Goal: Check status: Check status

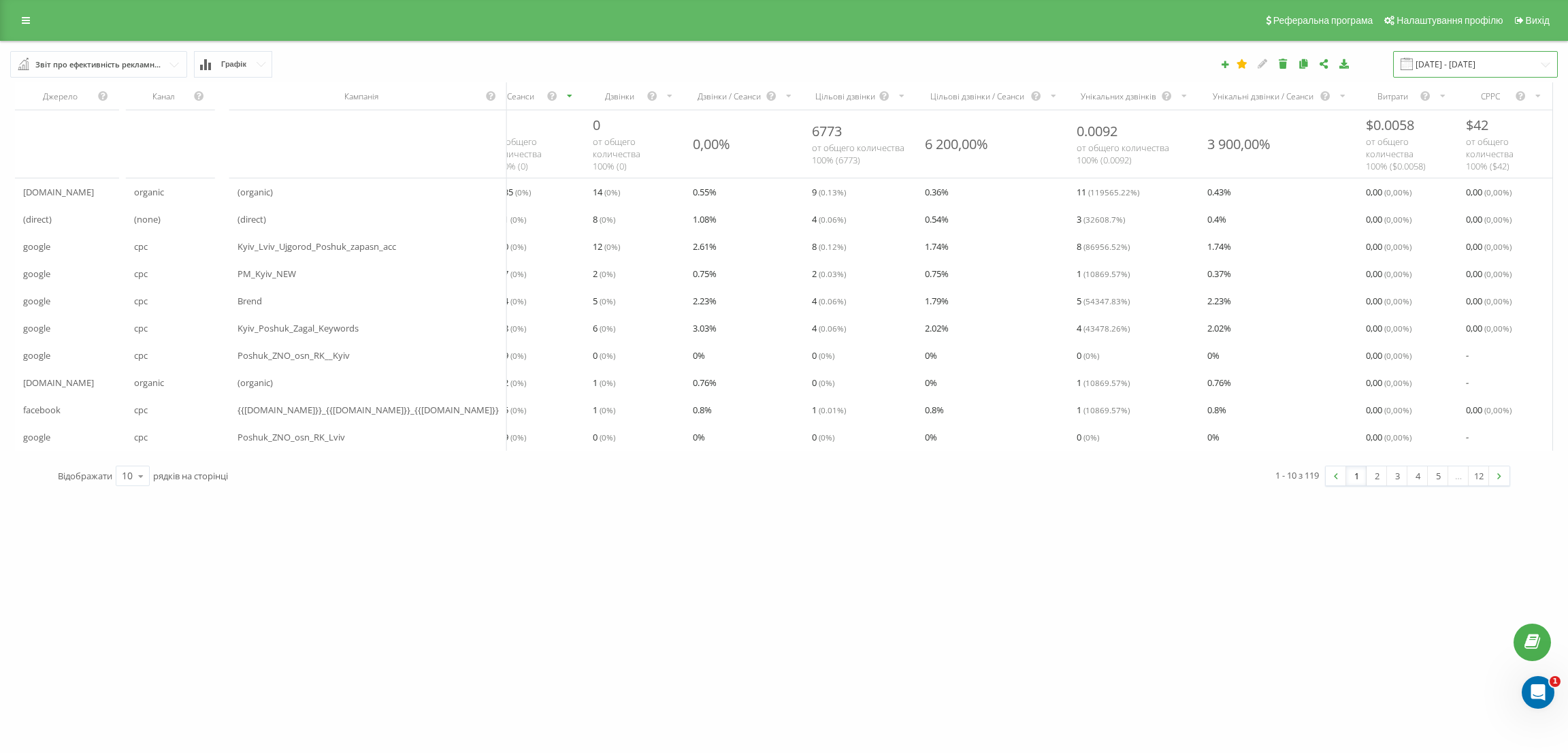
click at [1448, 67] on input "[DATE] - [DATE]" at bounding box center [1475, 64] width 165 height 26
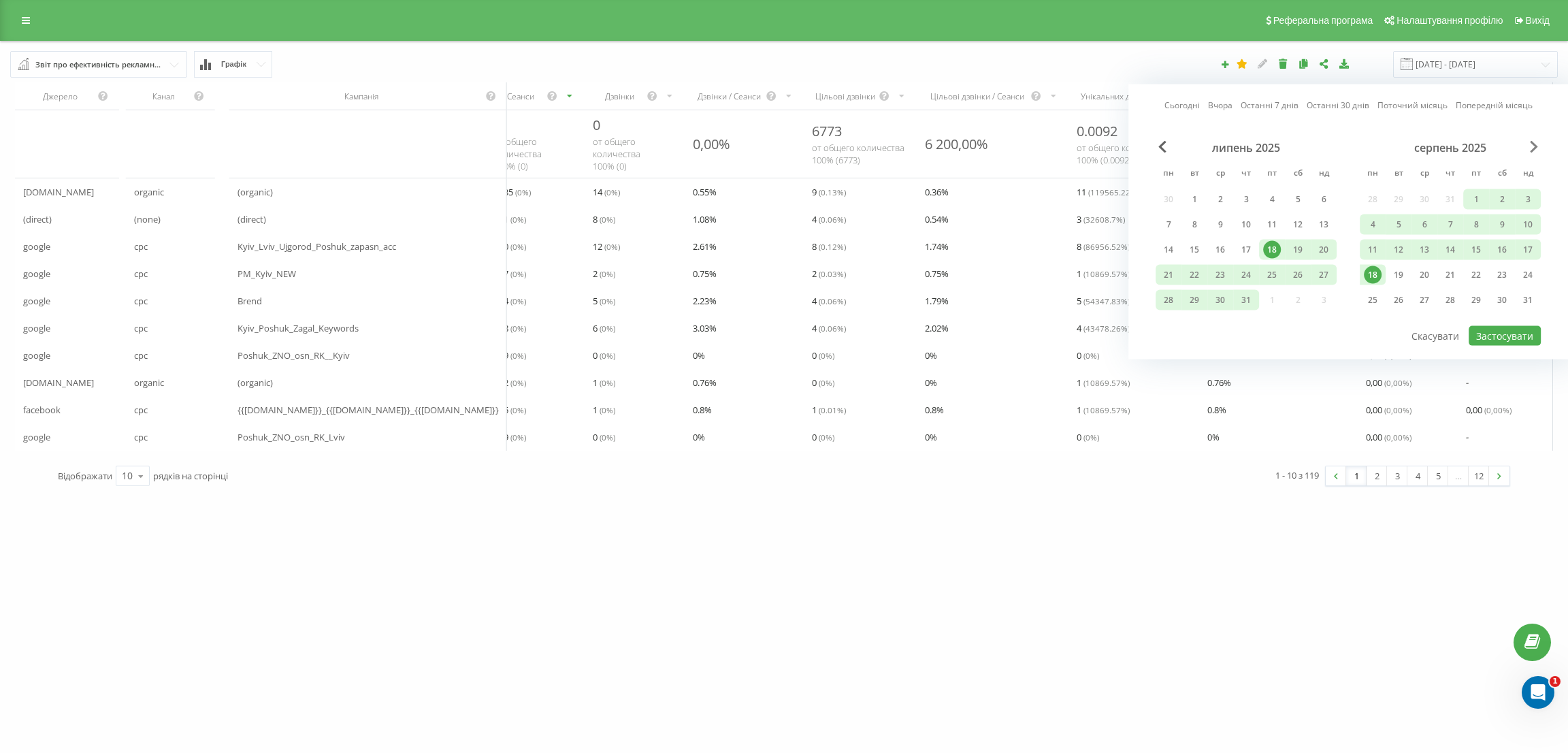
click at [1535, 148] on span "Next Month" at bounding box center [1534, 147] width 8 height 12
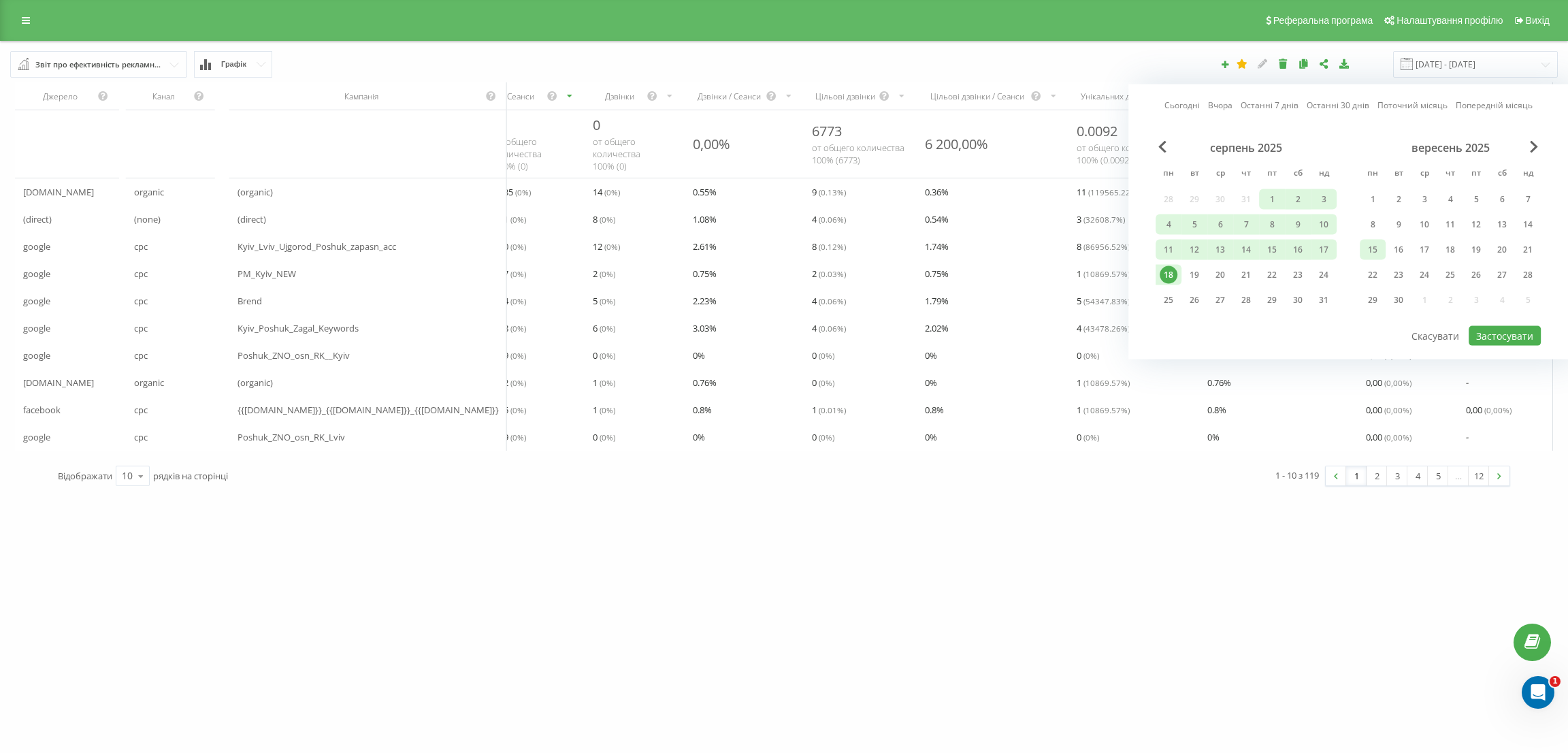
click at [1371, 249] on div "15" at bounding box center [1372, 249] width 17 height 17
click at [1530, 249] on div "21" at bounding box center [1527, 249] width 17 height 17
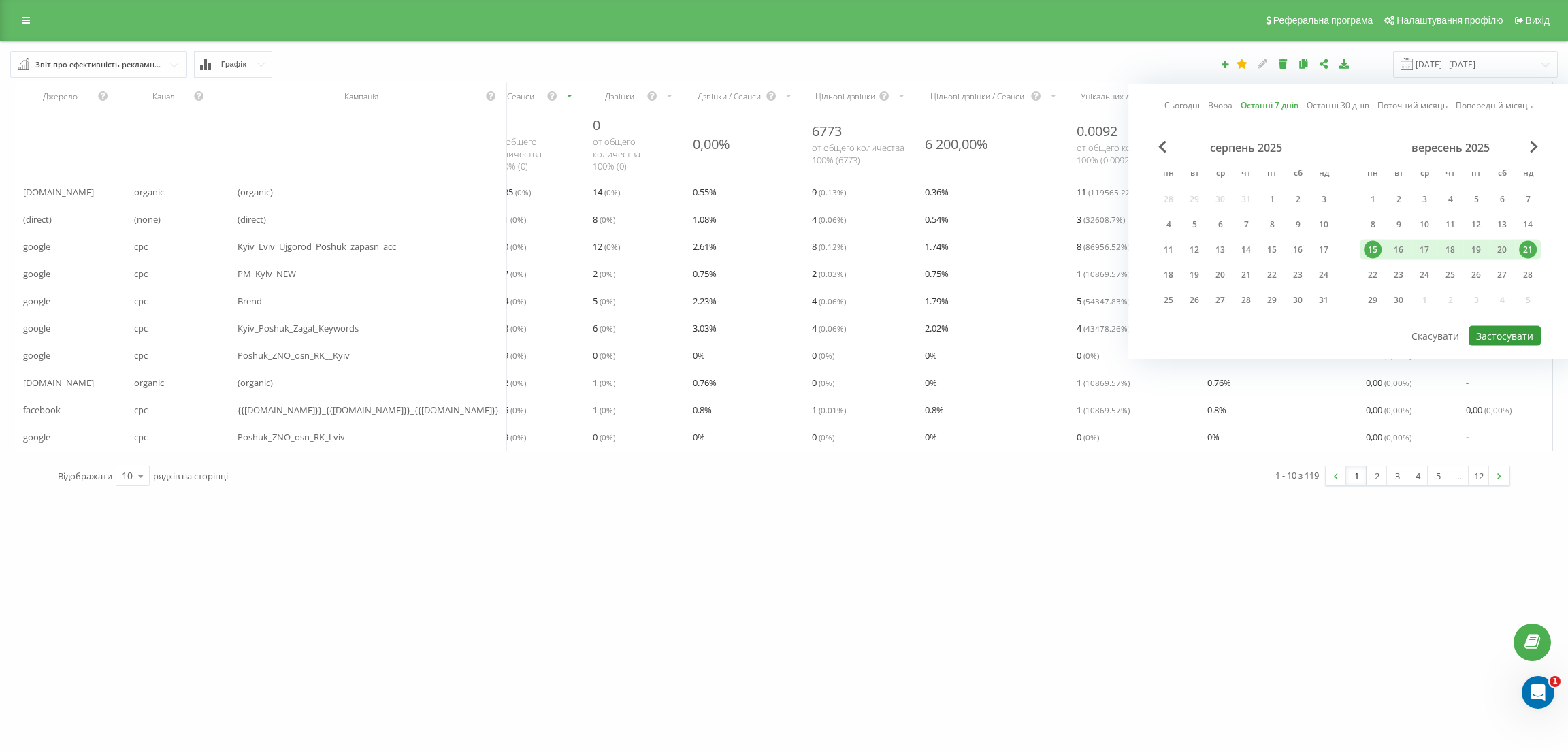
click at [1511, 335] on button "Застосувати" at bounding box center [1505, 336] width 72 height 20
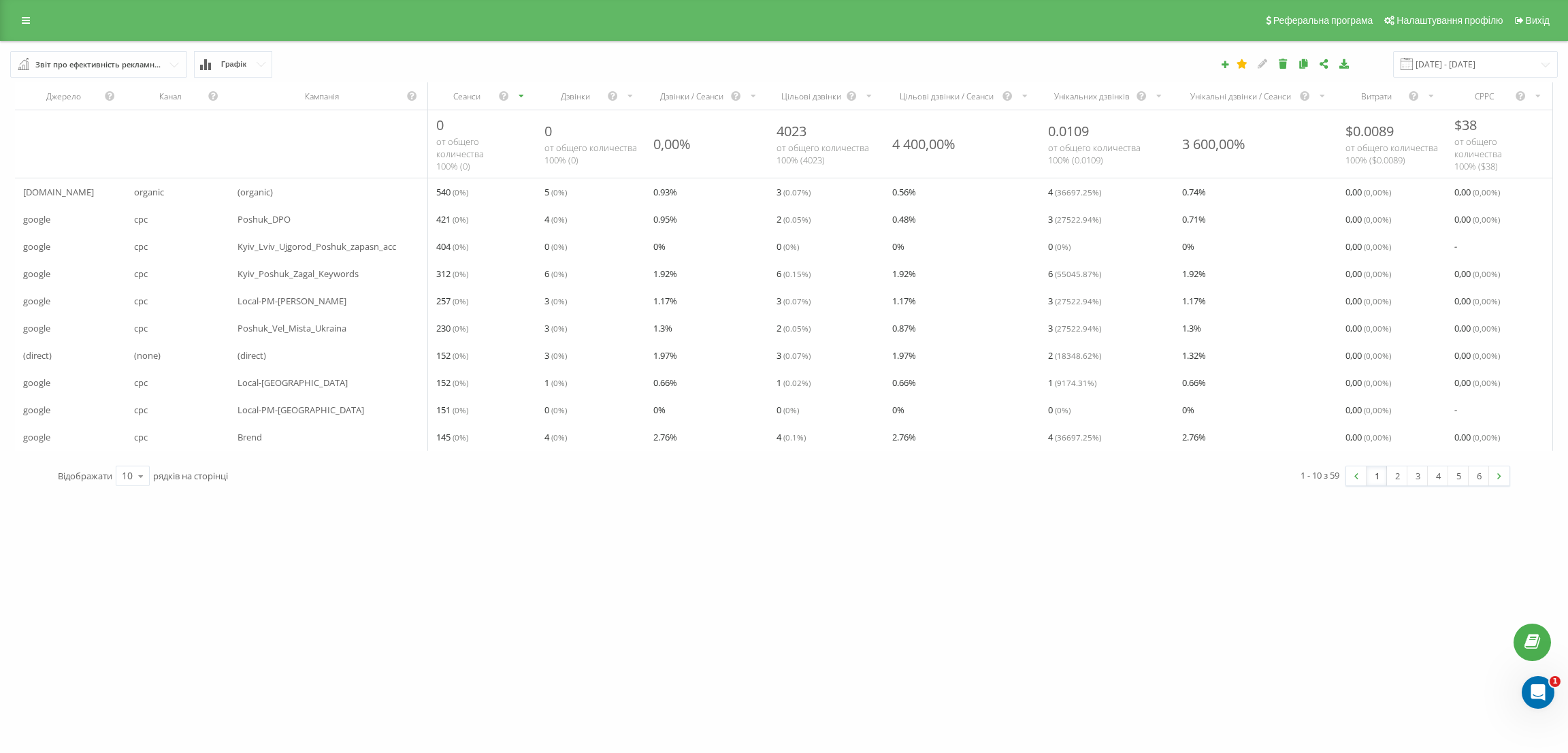
click at [574, 91] on div "Дзвінки" at bounding box center [576, 96] width 63 height 11
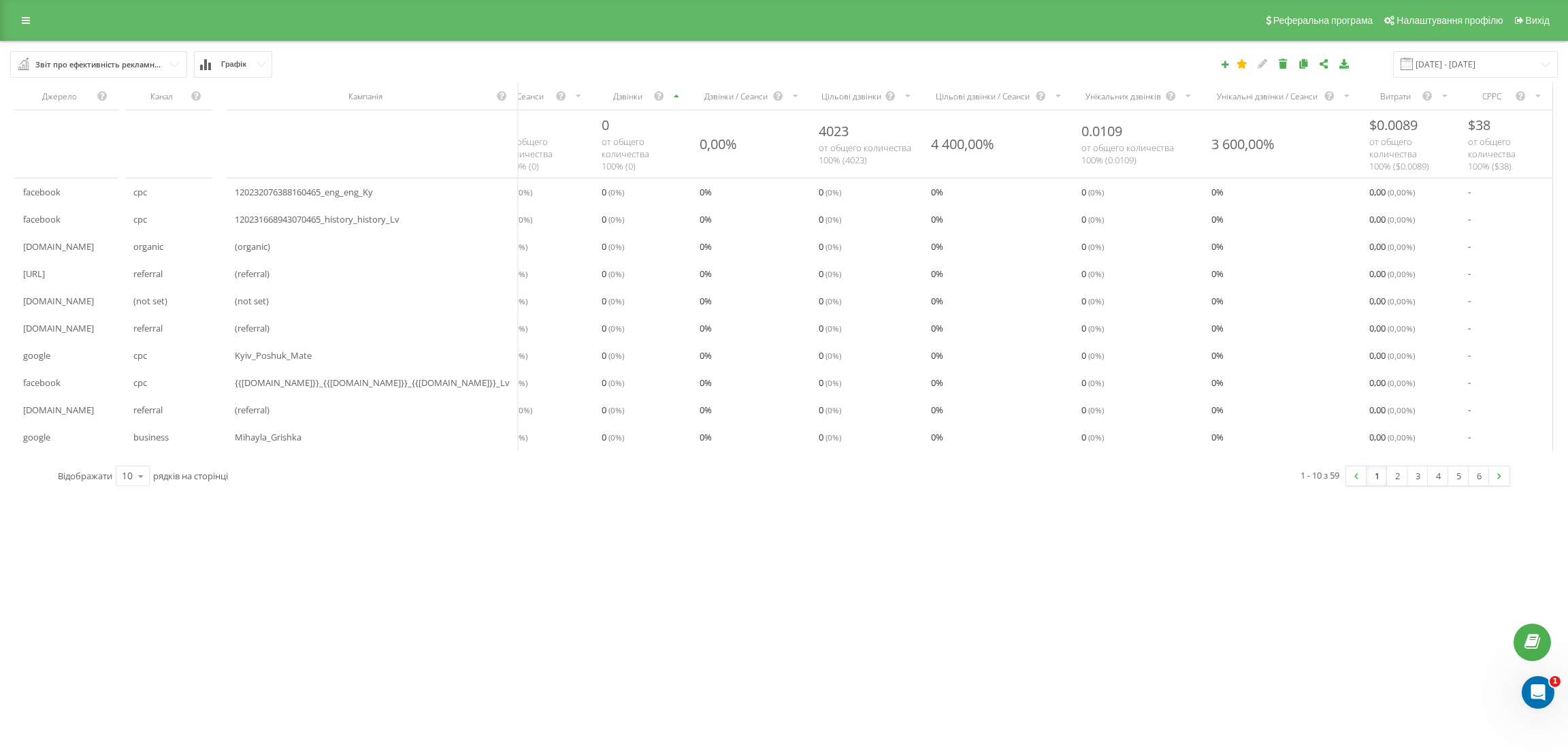
click at [602, 98] on div "Дзвінки" at bounding box center [628, 96] width 52 height 11
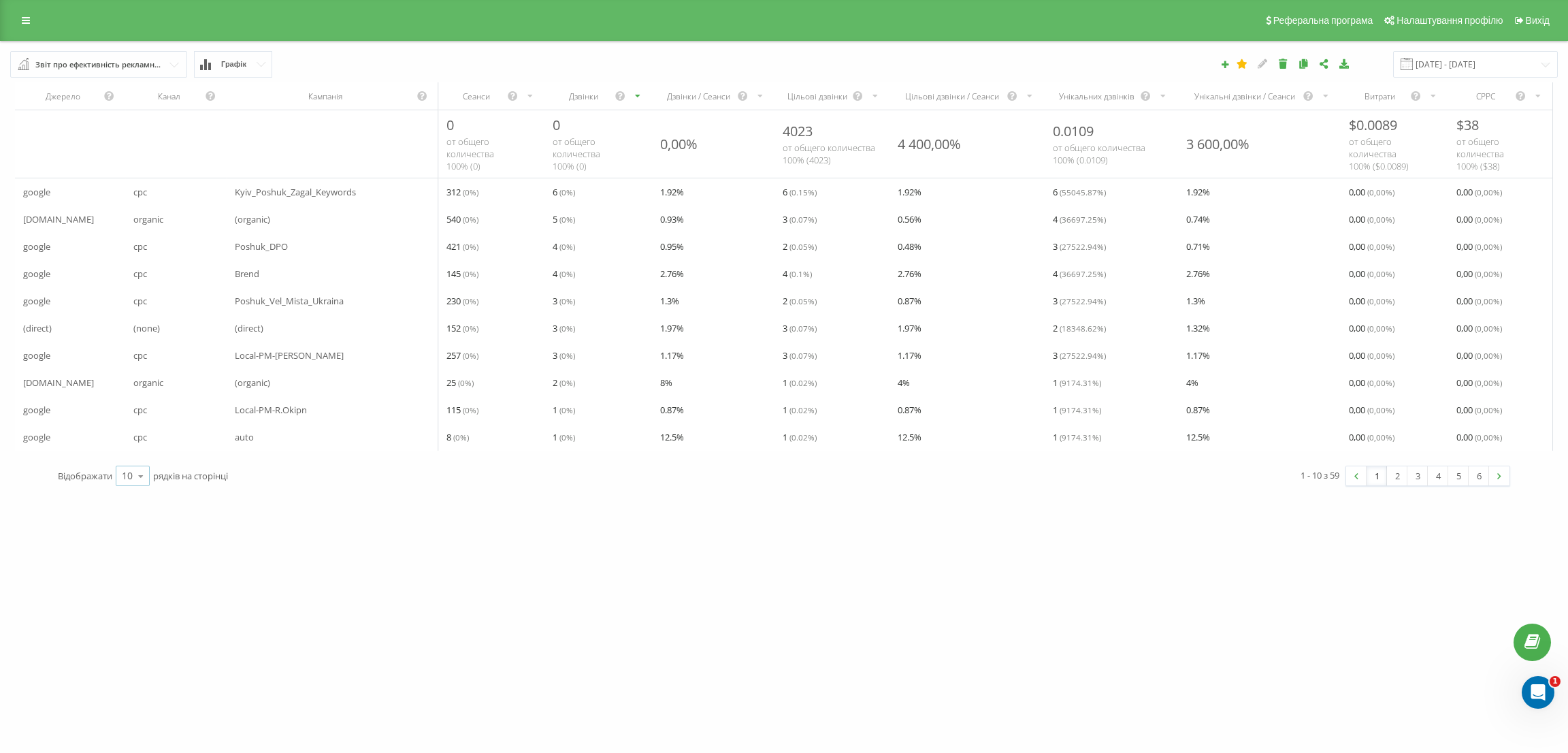
click at [124, 482] on div "10" at bounding box center [127, 476] width 11 height 14
click at [132, 443] on span "50" at bounding box center [127, 436] width 11 height 13
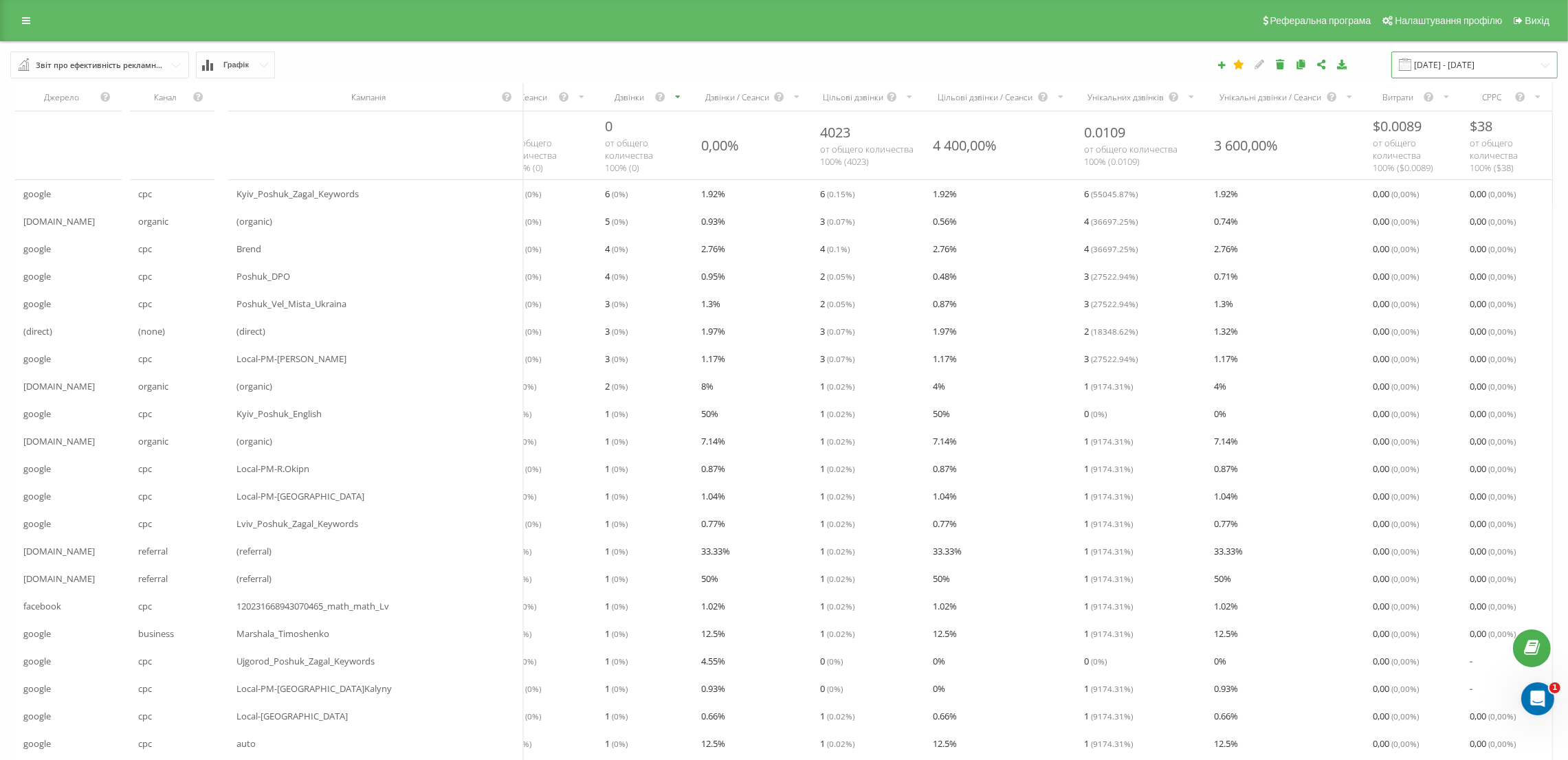
click at [1449, 64] on input "[DATE] - [DATE]" at bounding box center [1474, 65] width 167 height 27
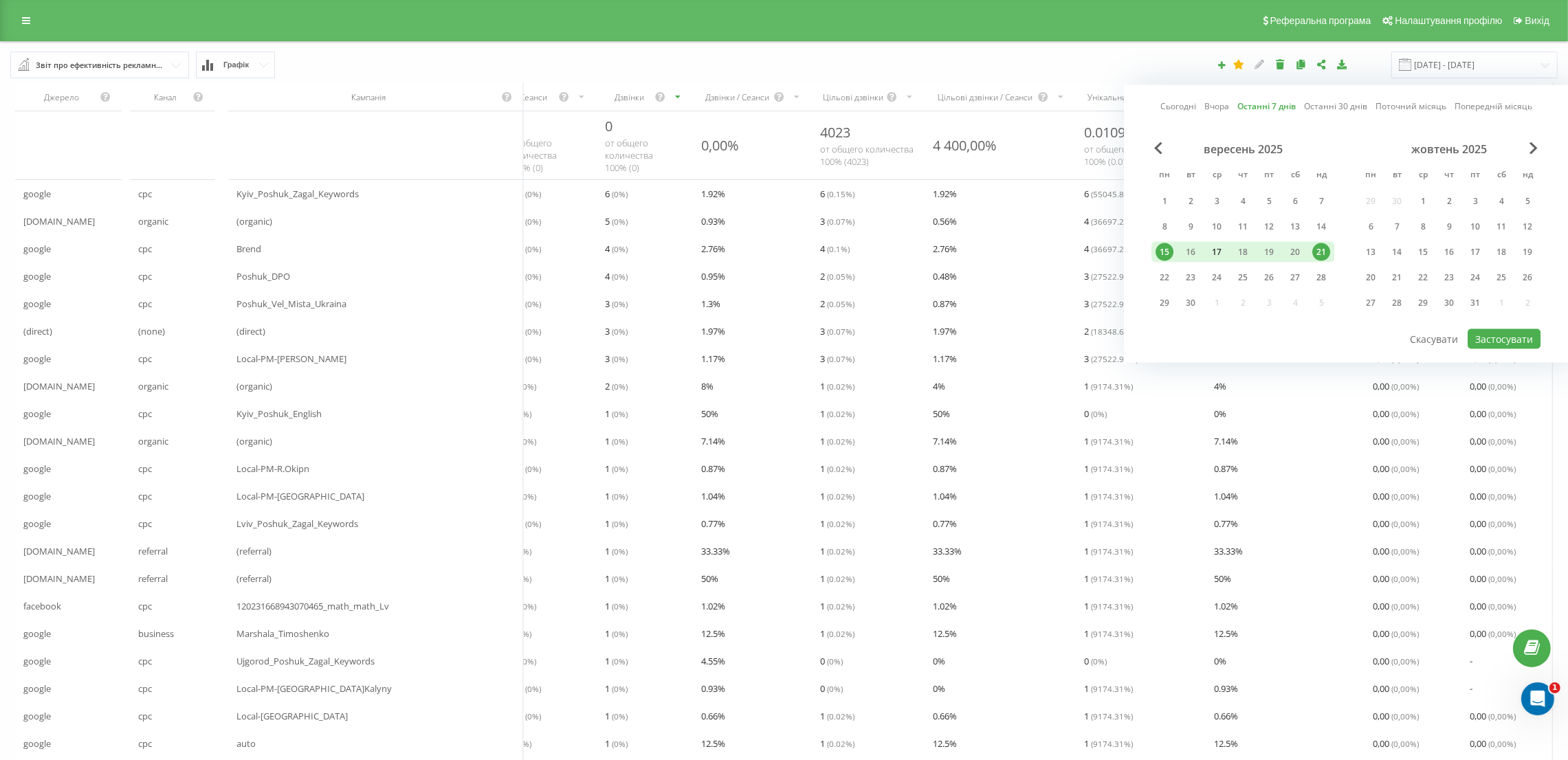
click at [1212, 251] on div "17" at bounding box center [1216, 252] width 17 height 17
click at [1330, 245] on div "21" at bounding box center [1321, 252] width 26 height 21
click at [1504, 329] on button "Застосувати" at bounding box center [1504, 339] width 73 height 20
type input "[DATE] - [DATE]"
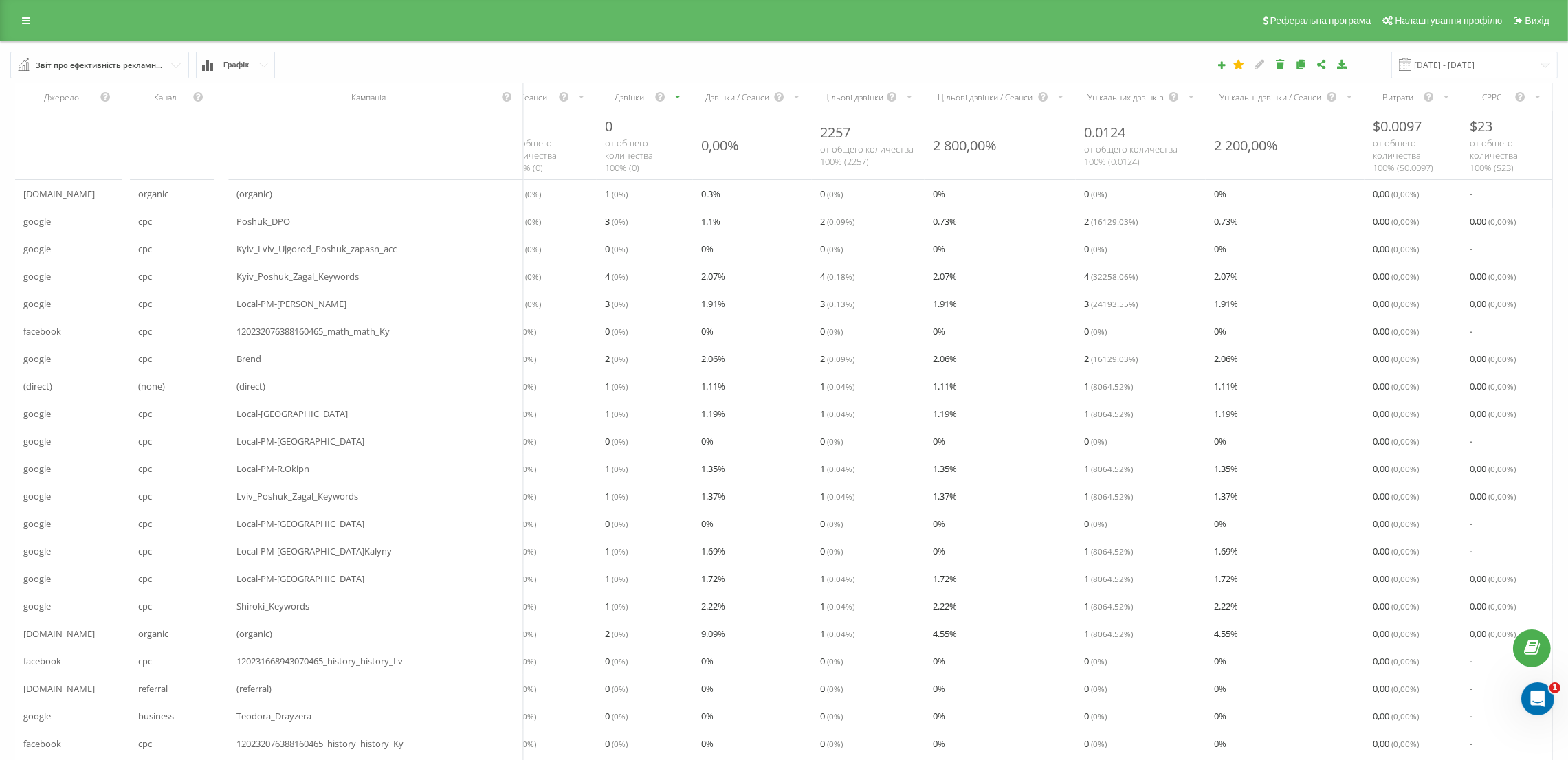
click at [596, 103] on div "Дзвінки" at bounding box center [644, 97] width 97 height 27
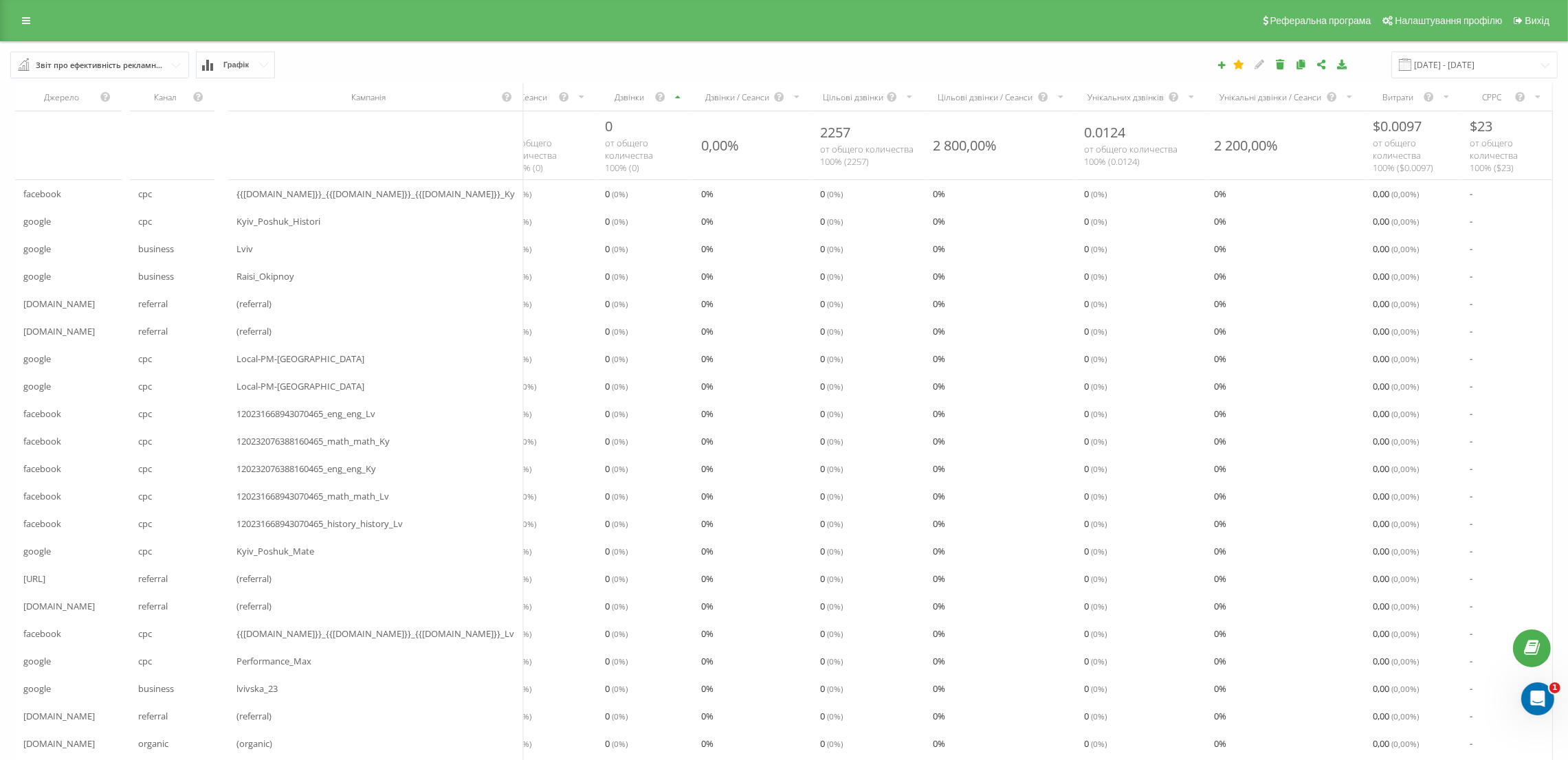
click at [605, 98] on div "Дзвінки" at bounding box center [630, 97] width 50 height 11
